Goal: Transaction & Acquisition: Register for event/course

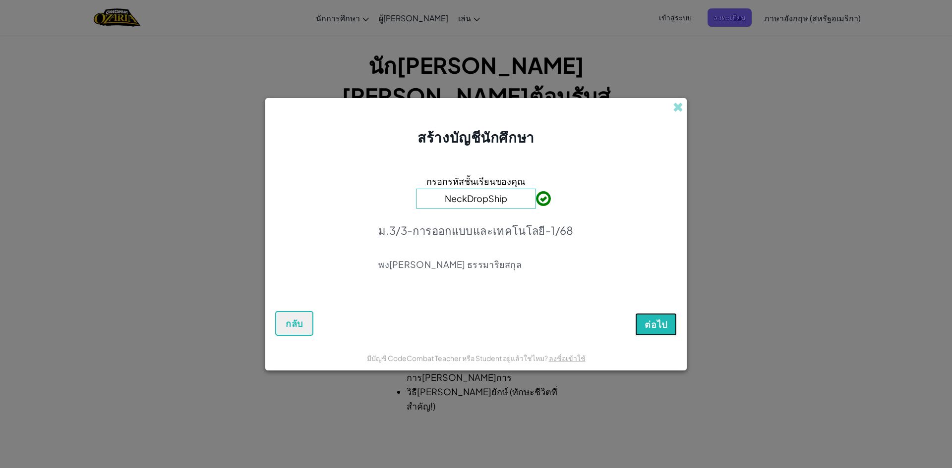
click at [637, 325] on button "ต่อไป" at bounding box center [656, 324] width 42 height 23
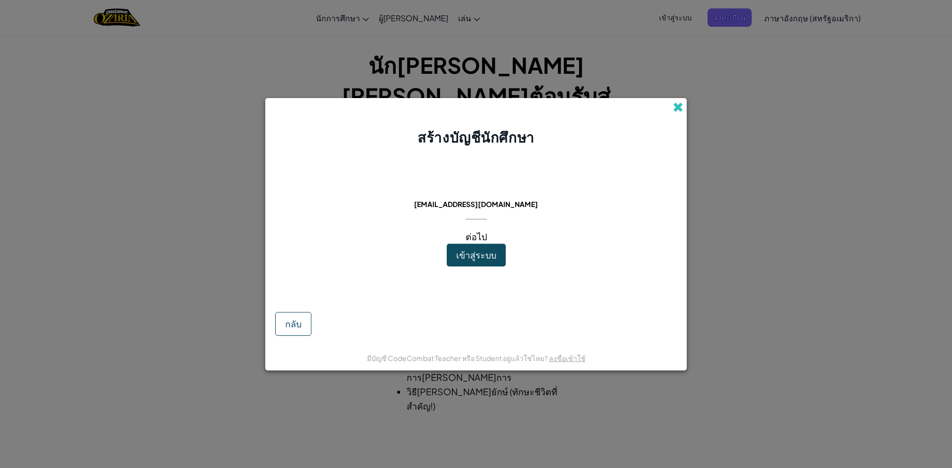
click at [677, 112] on span at bounding box center [678, 107] width 10 height 10
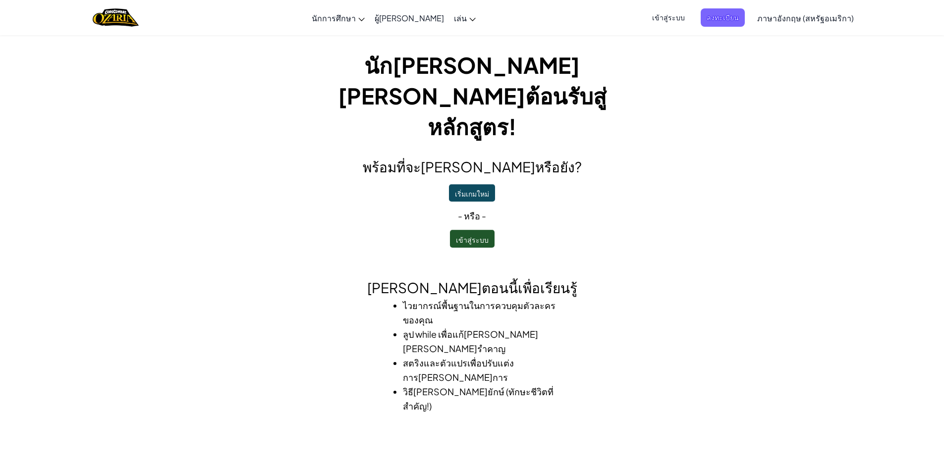
click at [557, 209] on p "- หรือ -" at bounding box center [472, 216] width 357 height 14
click at [712, 13] on font "ลงทะเบียน" at bounding box center [723, 17] width 32 height 9
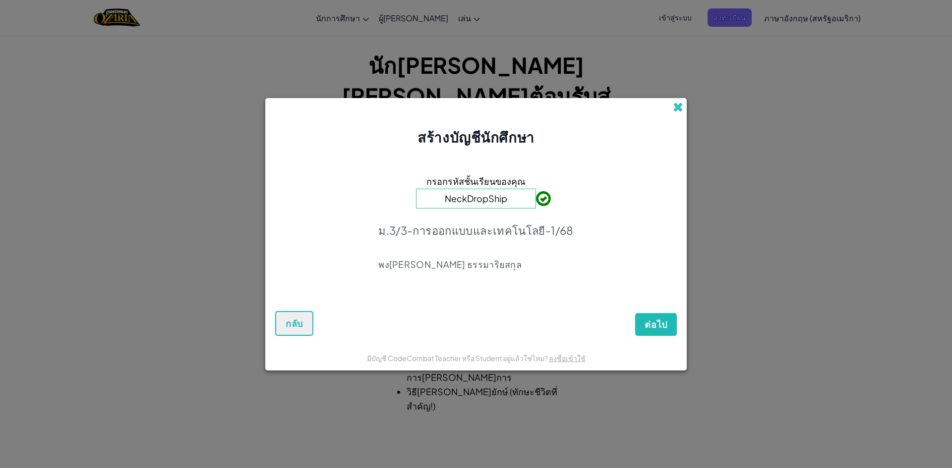
click at [676, 106] on span at bounding box center [678, 107] width 10 height 10
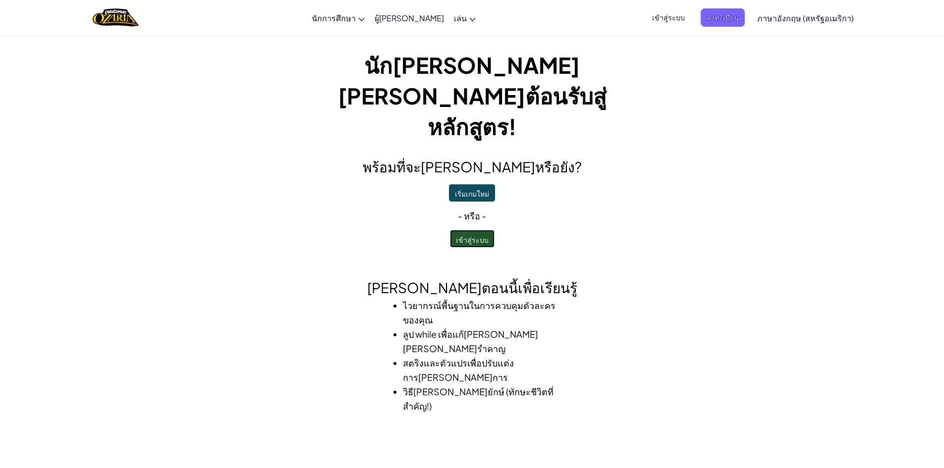
click at [474, 235] on font "เข้าสู่ระบบ" at bounding box center [472, 239] width 33 height 9
